Goal: Task Accomplishment & Management: Manage account settings

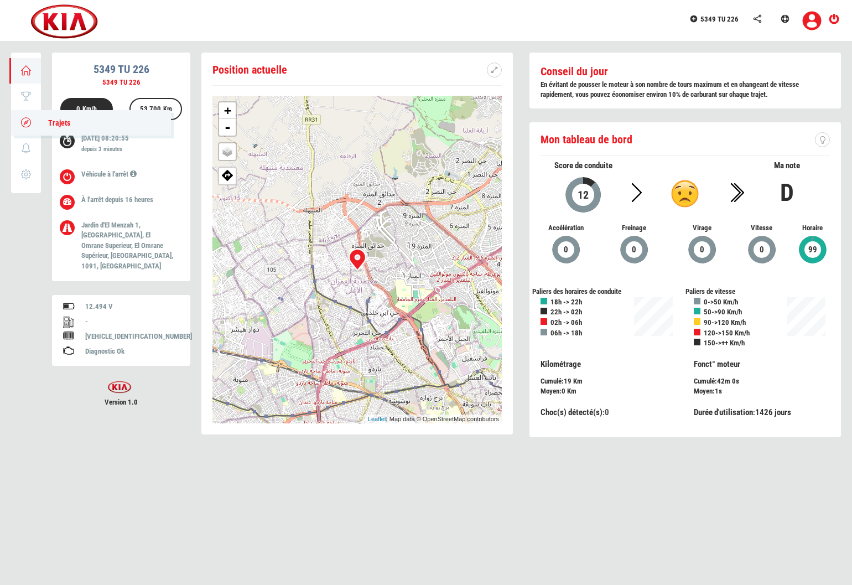
click at [27, 123] on icon at bounding box center [26, 122] width 13 height 8
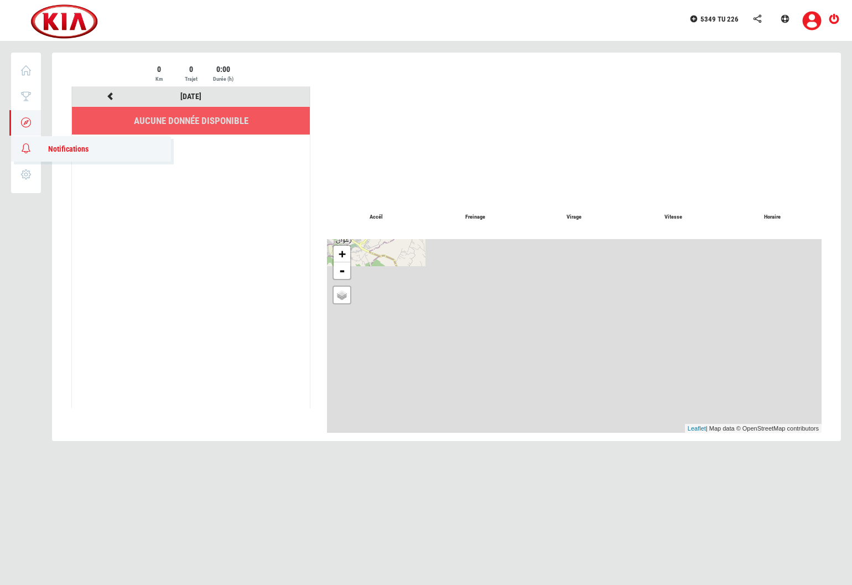
click at [25, 153] on link "0 Notifications" at bounding box center [91, 148] width 160 height 25
type input "14/10/2025"
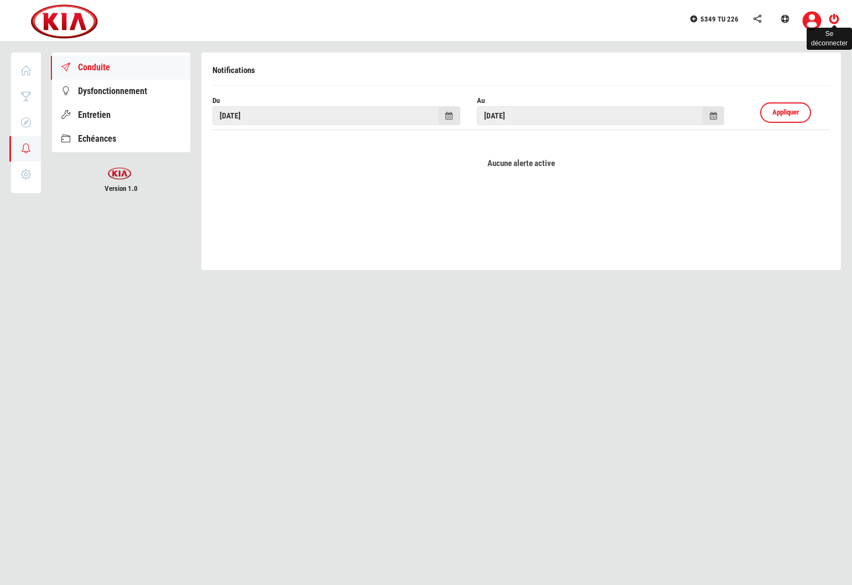
click at [834, 21] on icon at bounding box center [834, 19] width 14 height 8
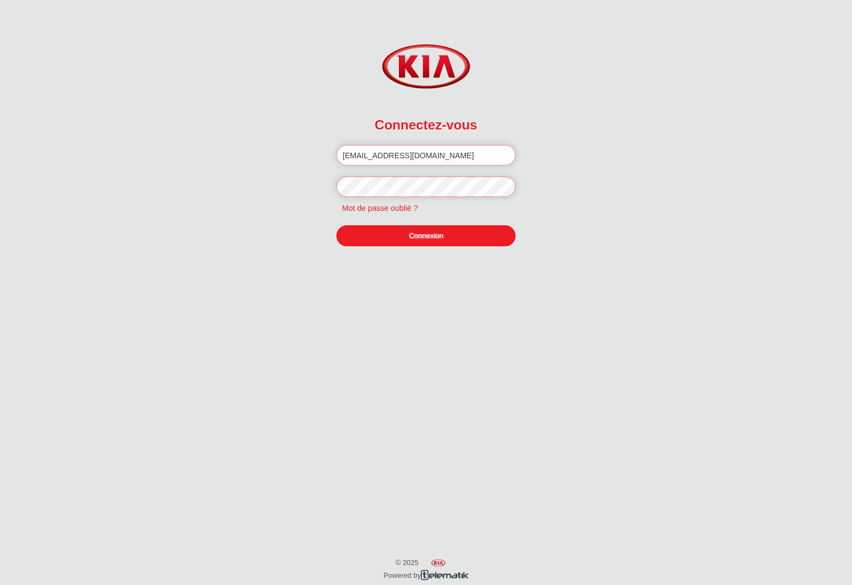
click at [437, 237] on link "Connexion" at bounding box center [425, 235] width 179 height 21
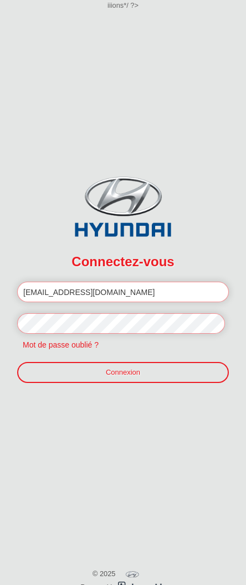
click at [96, 432] on div at bounding box center [123, 421] width 246 height 39
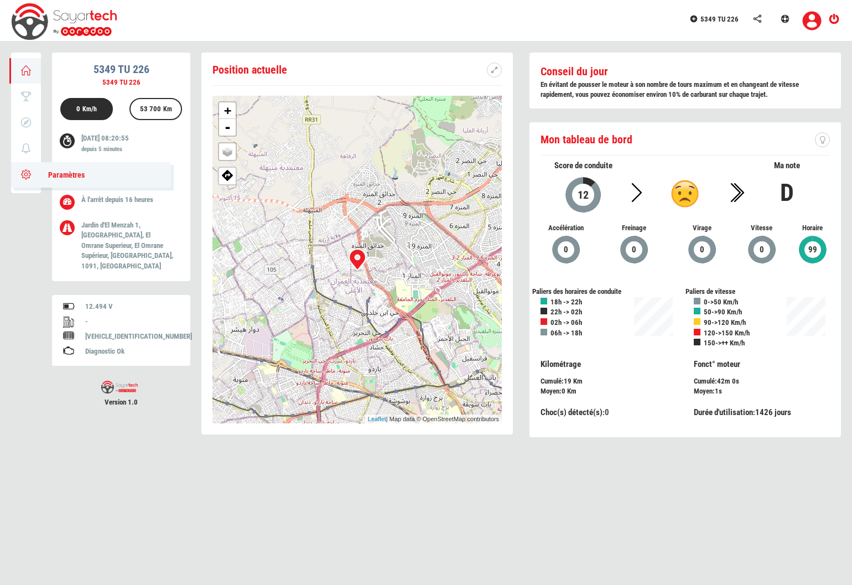
click at [33, 171] on link "Paramètres" at bounding box center [91, 174] width 160 height 25
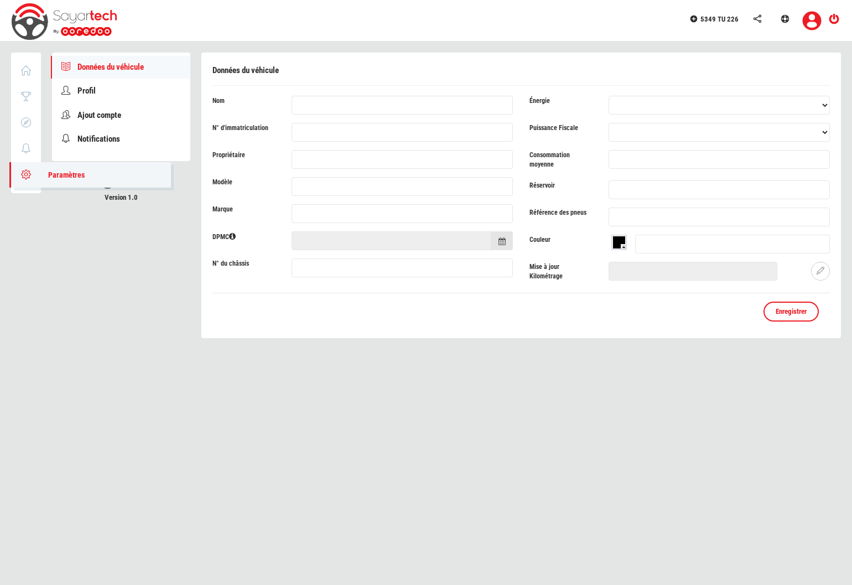
type input "5349 TU 226"
type input "Zied Boudrigua"
type input "Picanto"
type input "Kia"
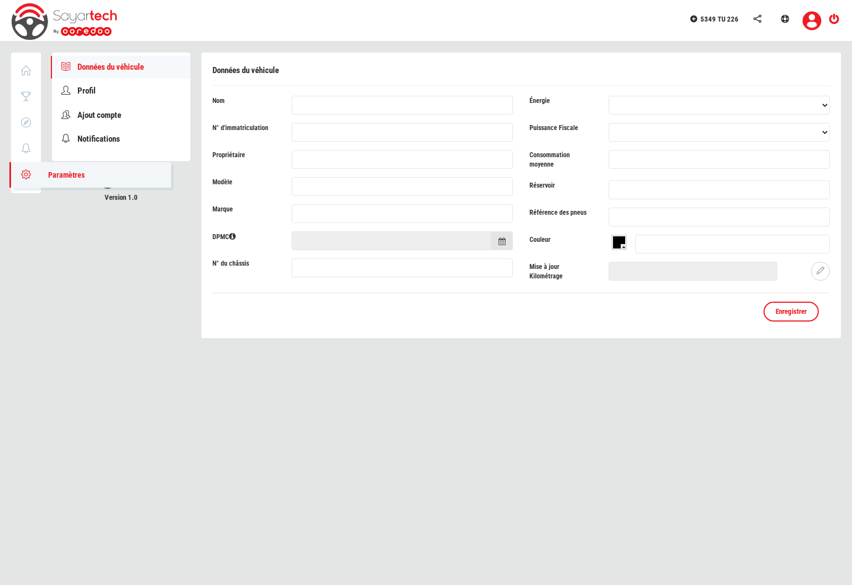
type input "KNAB251AANT875598"
type input "34"
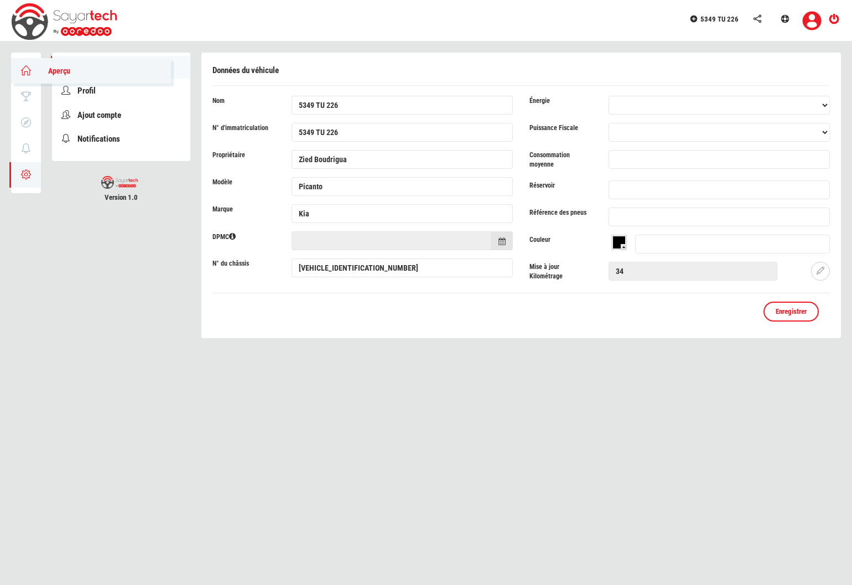
click at [26, 71] on icon at bounding box center [26, 70] width 13 height 8
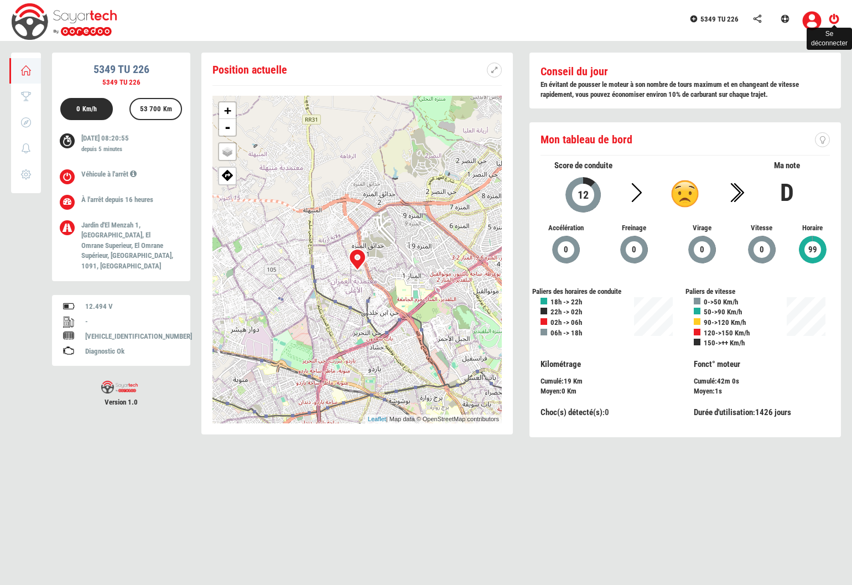
click at [839, 18] on icon at bounding box center [834, 19] width 14 height 8
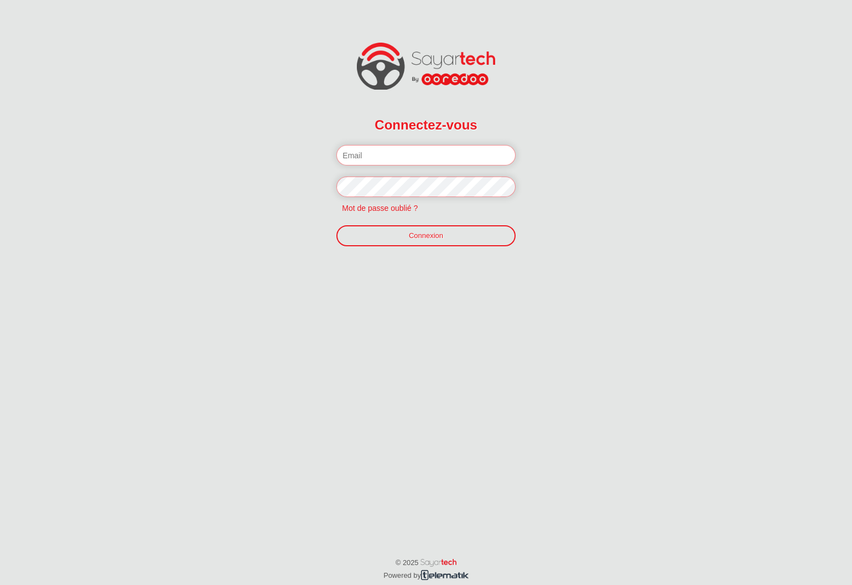
type input "[EMAIL_ADDRESS][DOMAIN_NAME]"
click at [232, 271] on div "Connectez-vous Veuillez introduire votre email et mot de passe. [EMAIL_ADDRESS]…" at bounding box center [426, 158] width 852 height 316
